Goal: Task Accomplishment & Management: Use online tool/utility

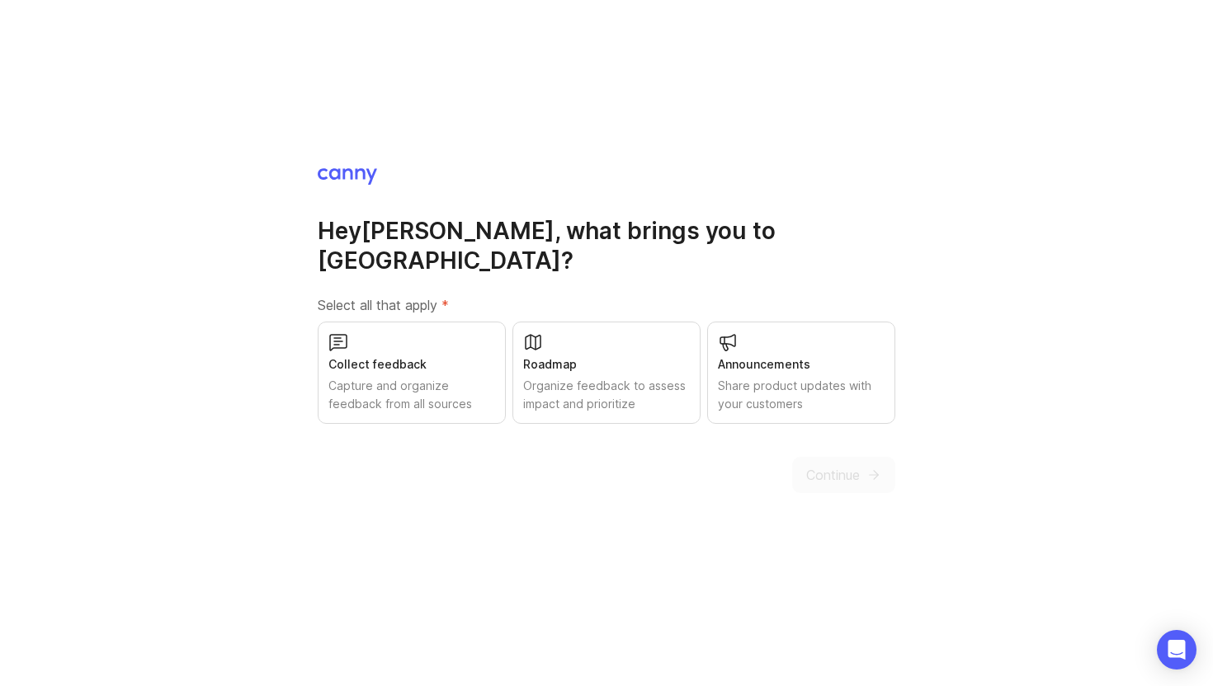
click at [823, 361] on div "Announcements Share product updates with your customers" at bounding box center [801, 373] width 188 height 102
click at [632, 377] on div "Organize feedback to assess impact and prioritize" at bounding box center [606, 395] width 167 height 36
click at [431, 377] on div "Capture and organize feedback from all sources" at bounding box center [411, 395] width 167 height 36
click at [844, 465] on span "Continue" at bounding box center [833, 475] width 54 height 20
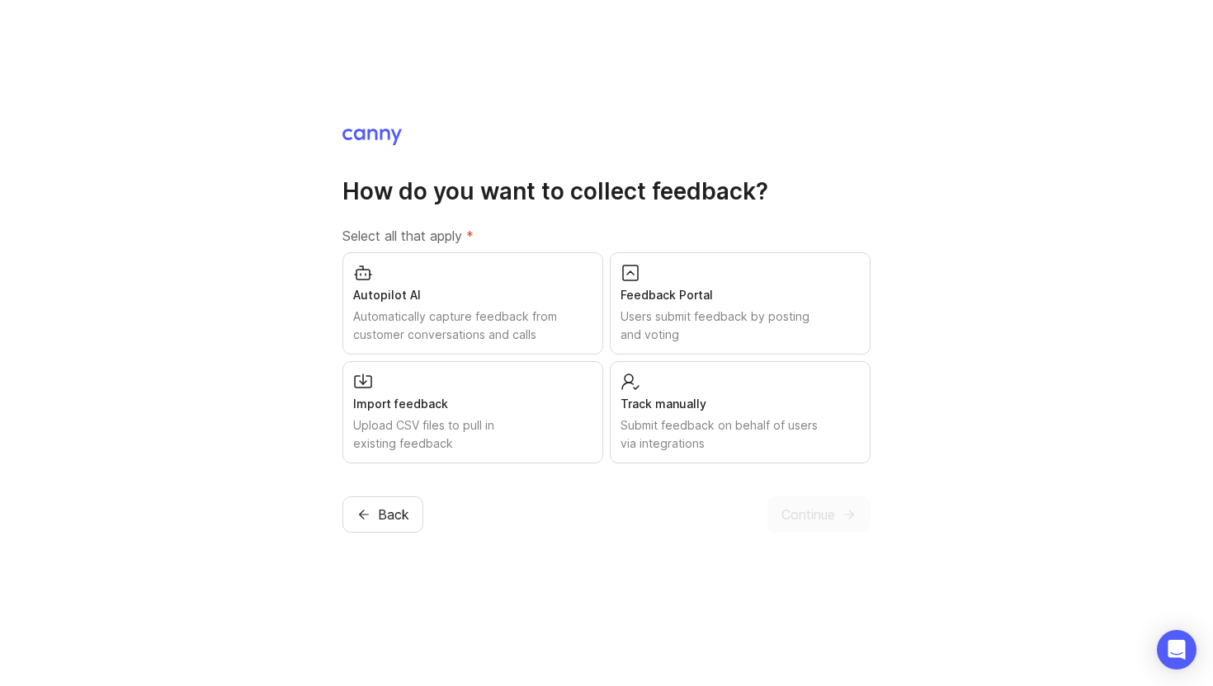
click at [737, 286] on div "Feedback Portal" at bounding box center [739, 295] width 239 height 18
click at [808, 524] on span "Continue" at bounding box center [808, 515] width 54 height 20
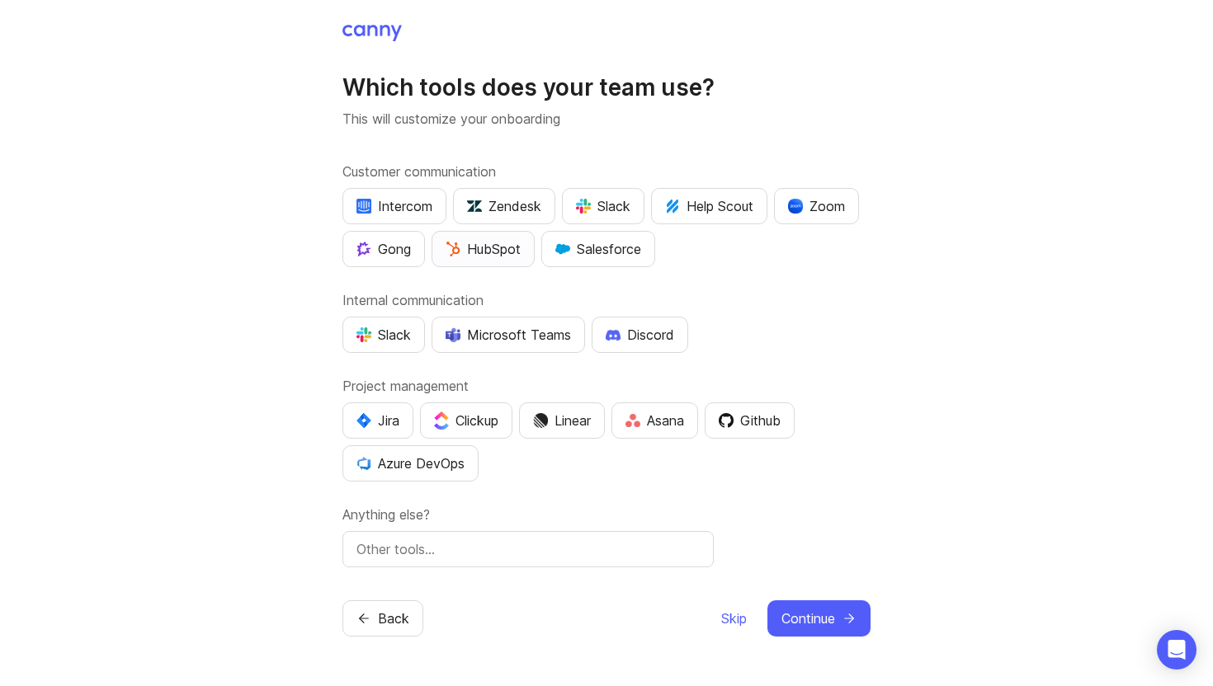
click at [496, 257] on div "HubSpot" at bounding box center [483, 249] width 75 height 20
click at [390, 328] on div "Slack" at bounding box center [383, 335] width 54 height 20
click at [776, 426] on div "Github" at bounding box center [750, 421] width 62 height 20
click at [825, 618] on span "Continue" at bounding box center [808, 619] width 54 height 20
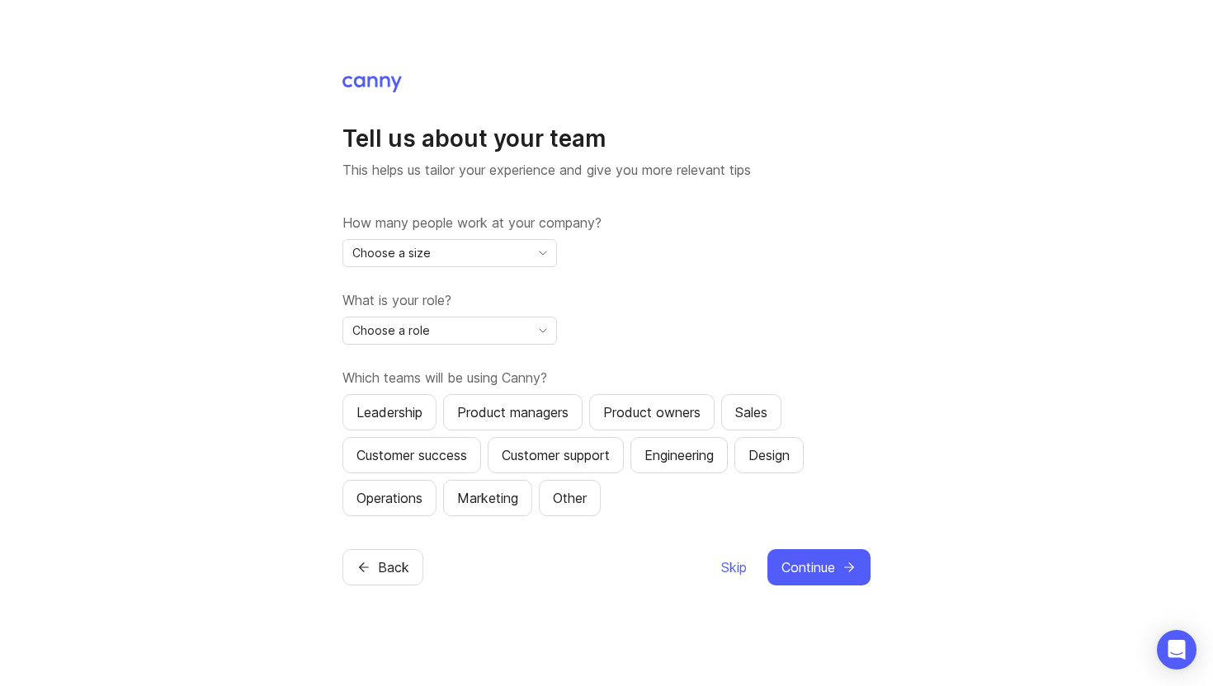
click at [473, 253] on div "Choose a size" at bounding box center [436, 253] width 186 height 26
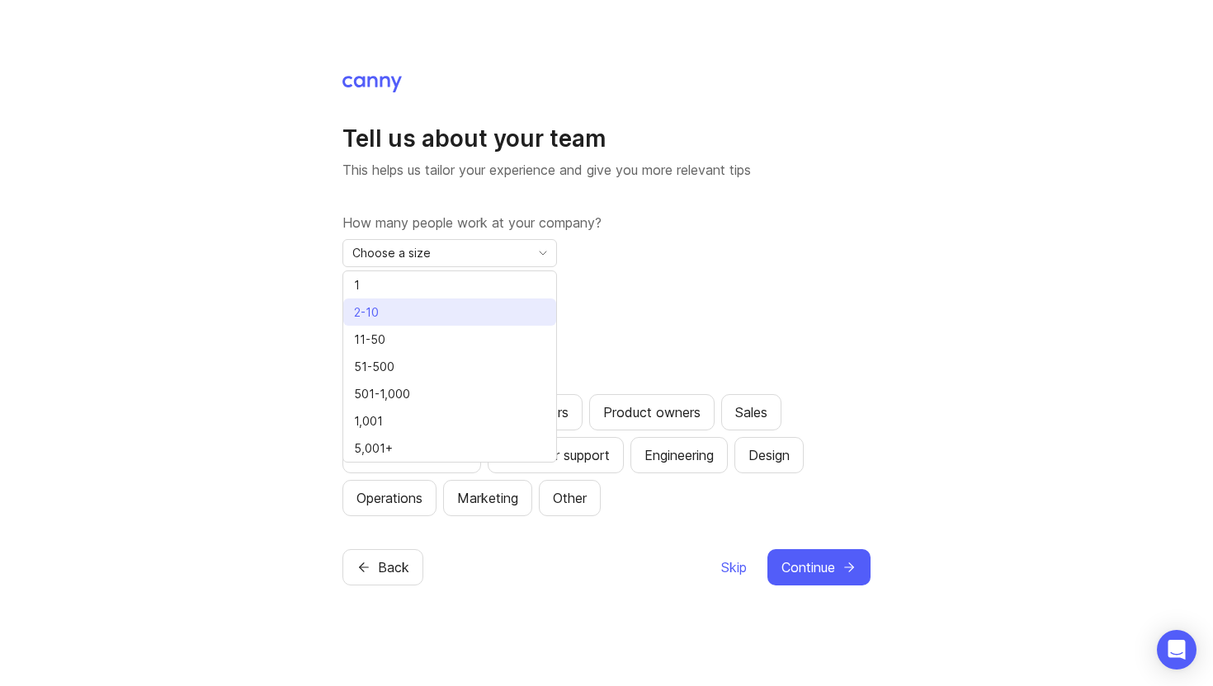
click at [394, 305] on li "2-10" at bounding box center [449, 312] width 213 height 27
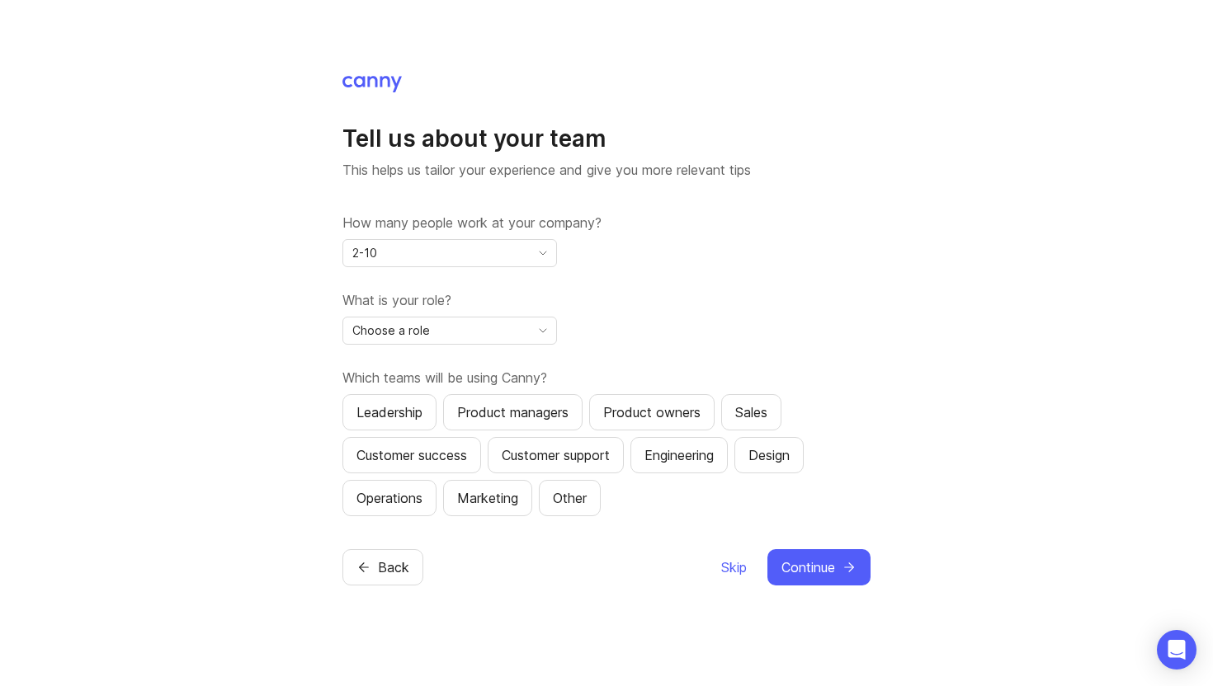
click at [447, 338] on div "Choose a role" at bounding box center [436, 331] width 186 height 26
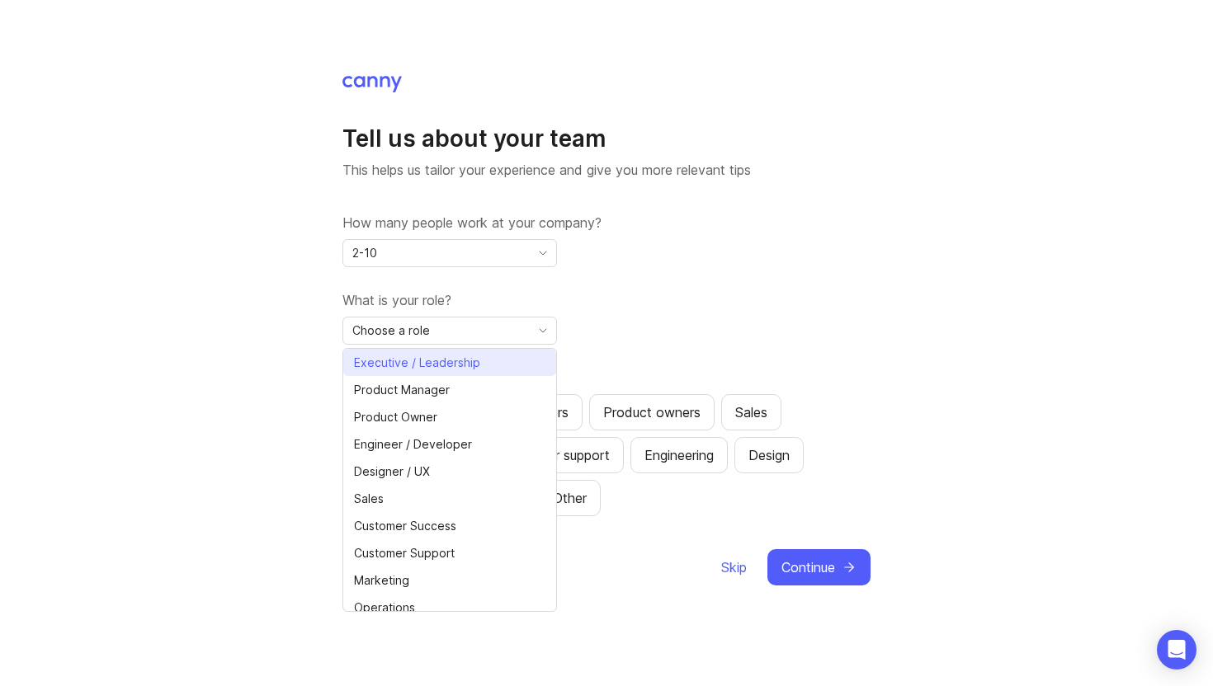
click at [439, 358] on span "Executive / Leadership" at bounding box center [417, 363] width 126 height 18
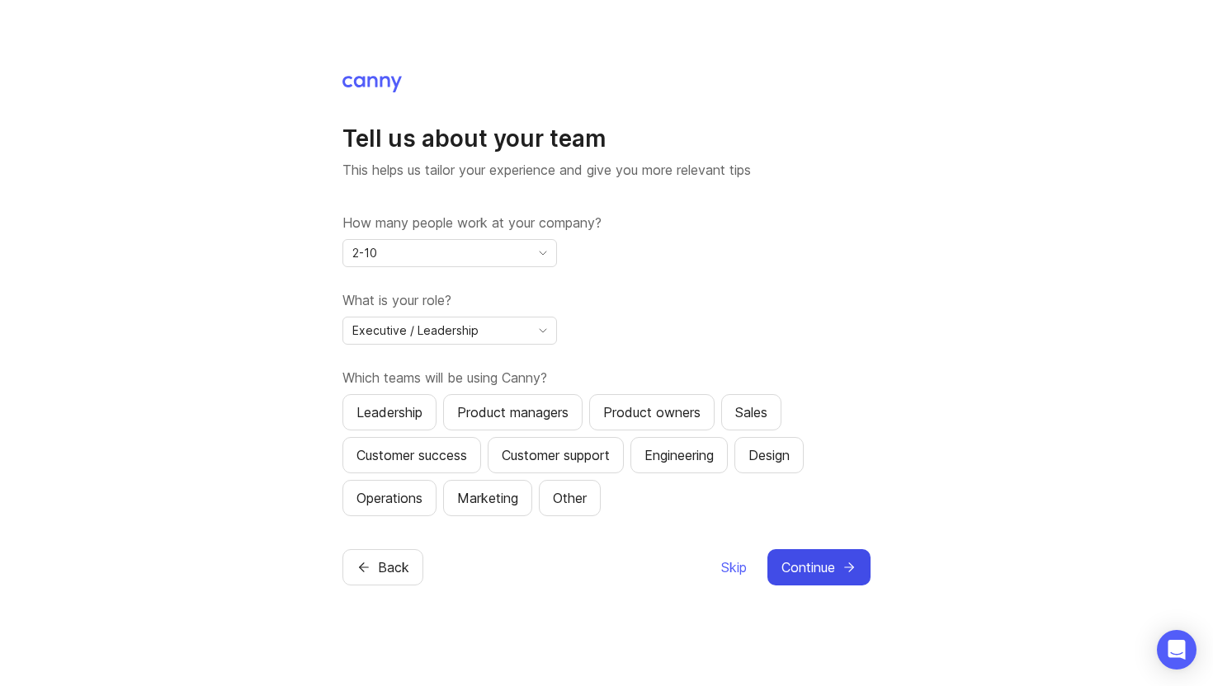
click at [823, 555] on button "Continue" at bounding box center [818, 568] width 103 height 36
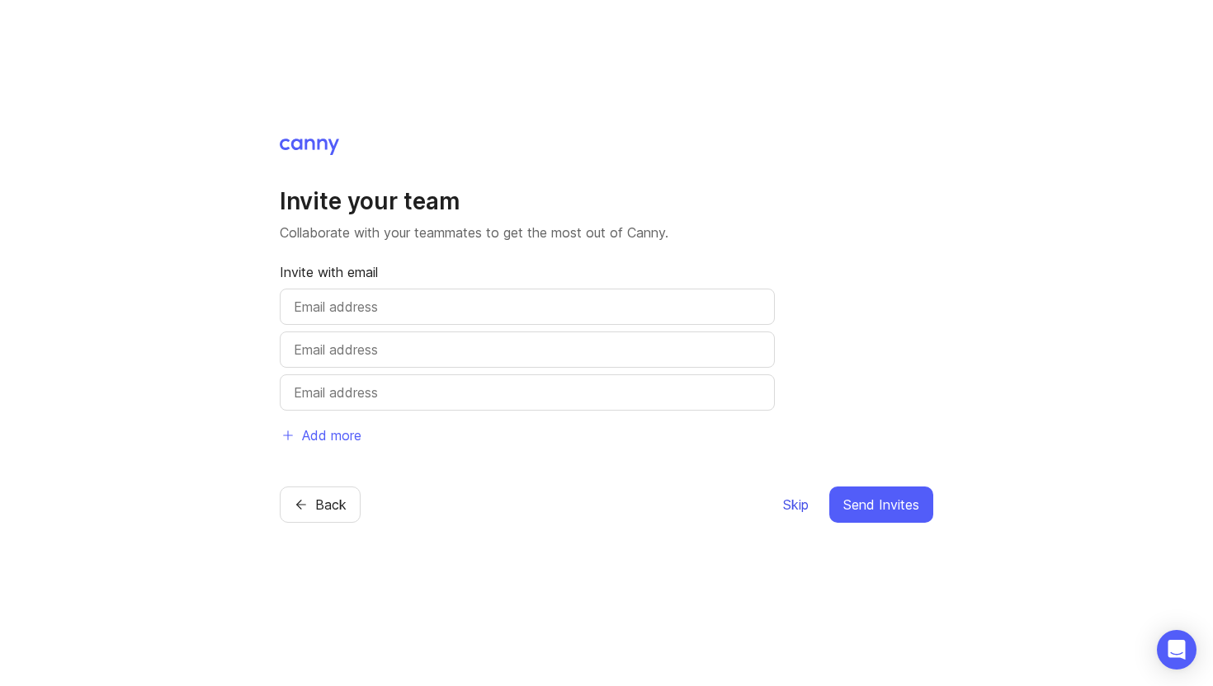
click at [788, 506] on span "Skip" at bounding box center [796, 505] width 26 height 20
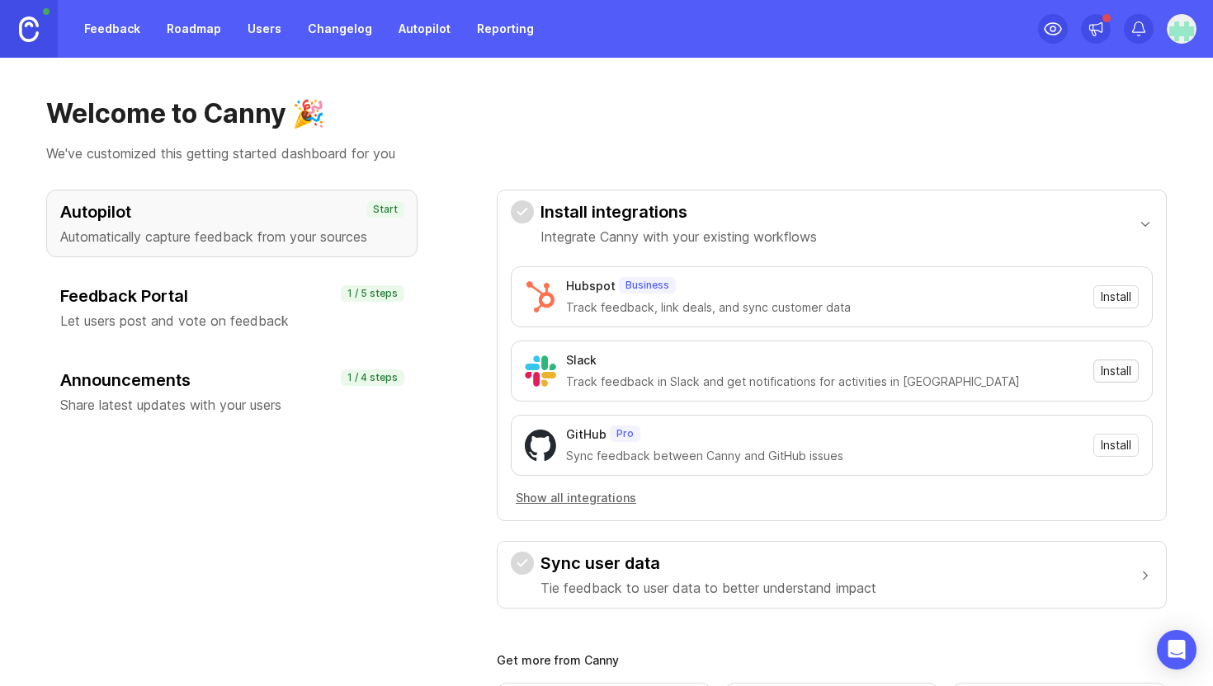
click at [1114, 370] on span "Install" at bounding box center [1116, 371] width 31 height 17
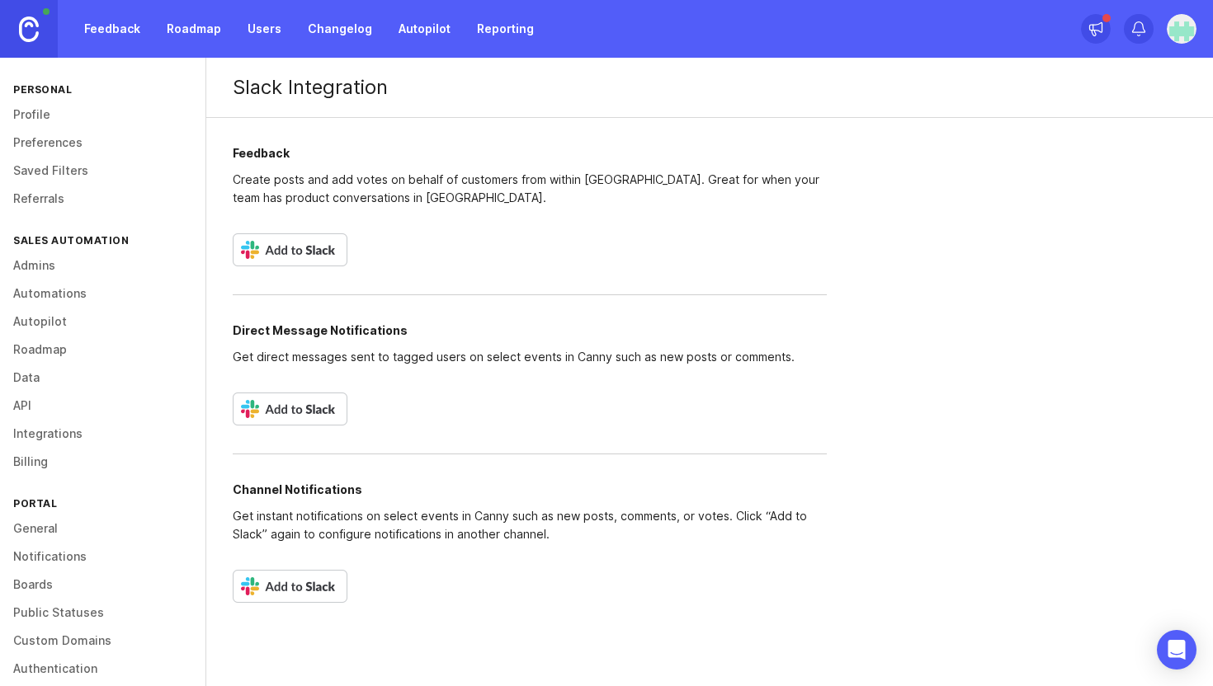
click at [292, 580] on img at bounding box center [290, 586] width 115 height 33
